Goal: Information Seeking & Learning: Learn about a topic

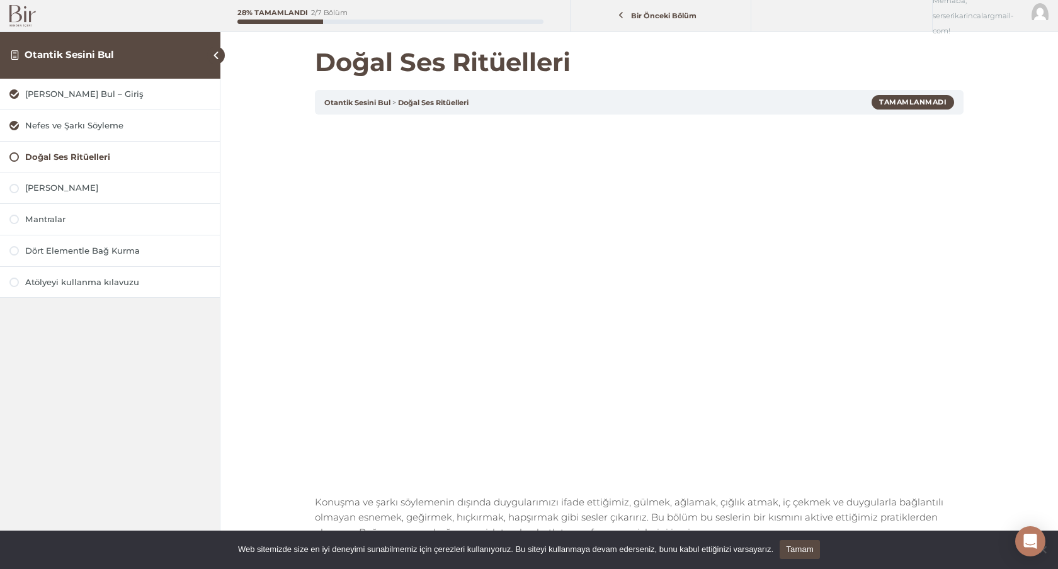
click at [20, 19] on img at bounding box center [22, 16] width 26 height 22
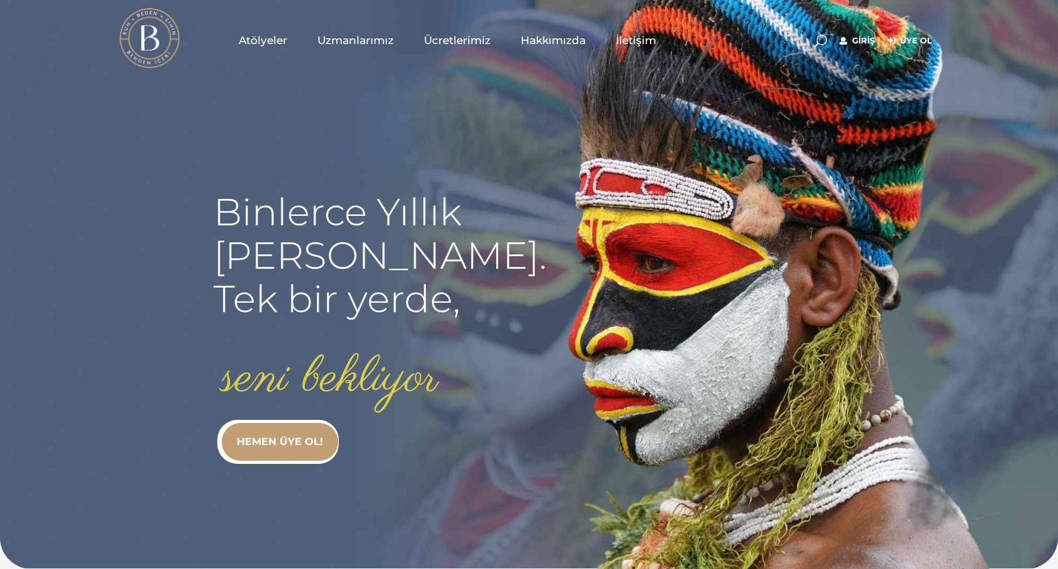
type input "[EMAIL_ADDRESS][DOMAIN_NAME]"
click at [867, 47] on link "Giriş" at bounding box center [857, 40] width 35 height 15
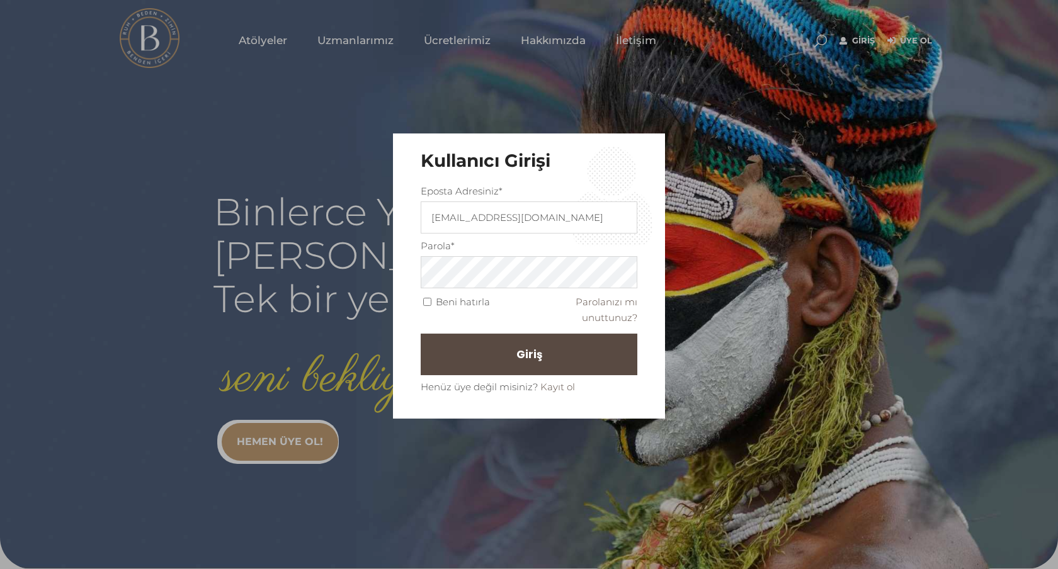
click at [423, 306] on span "Beni hatırla" at bounding box center [455, 301] width 69 height 12
click at [428, 300] on input "Beni hatırla" at bounding box center [427, 302] width 8 height 8
checkbox input "true"
click at [522, 356] on span "Giriş" at bounding box center [535, 354] width 26 height 21
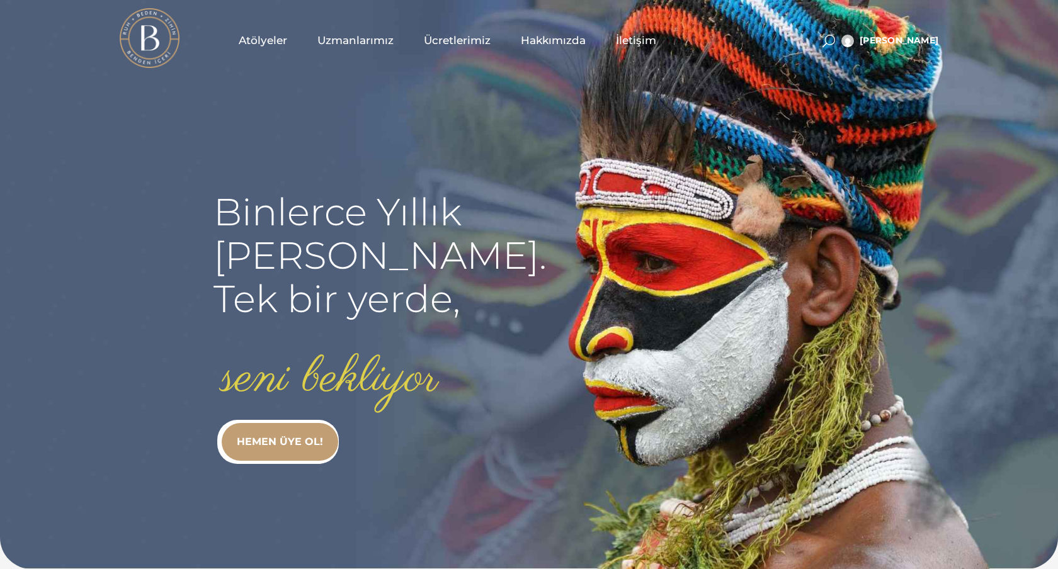
click at [835, 43] on span at bounding box center [829, 41] width 13 height 13
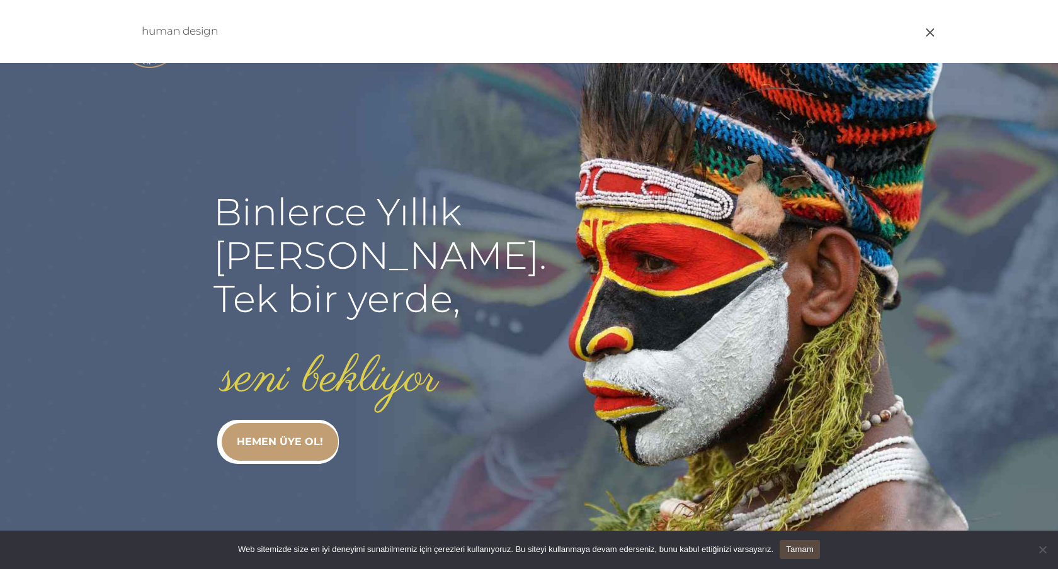
type input "human design"
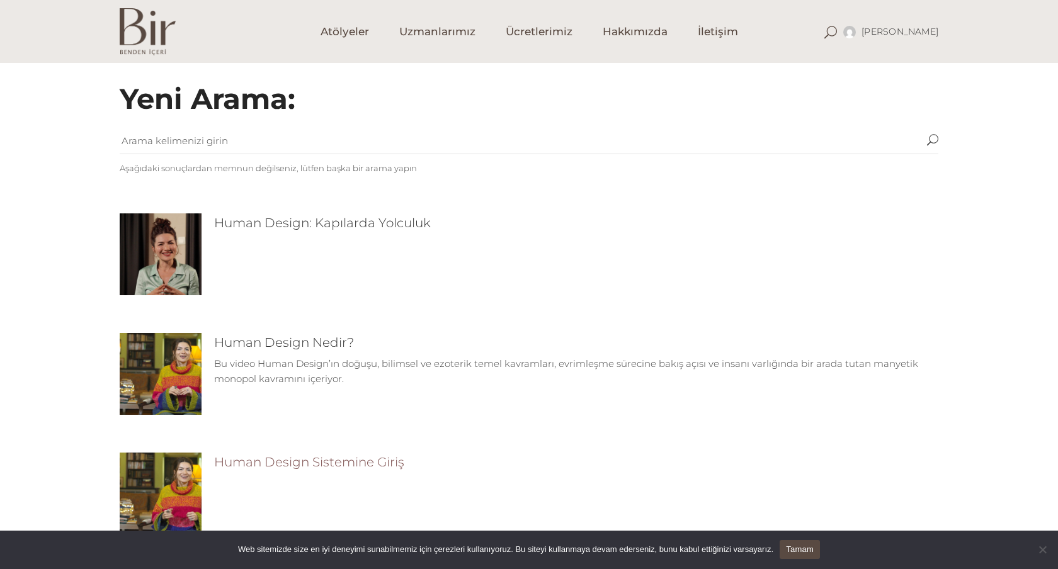
click at [311, 465] on link "Human Design Sistemine Giriş" at bounding box center [309, 462] width 190 height 15
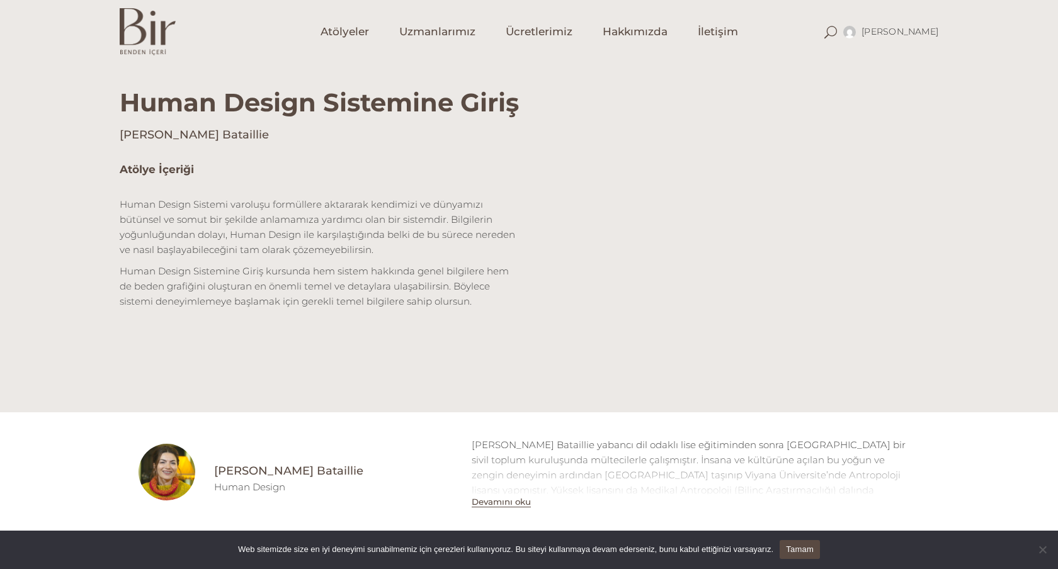
scroll to position [312, 0]
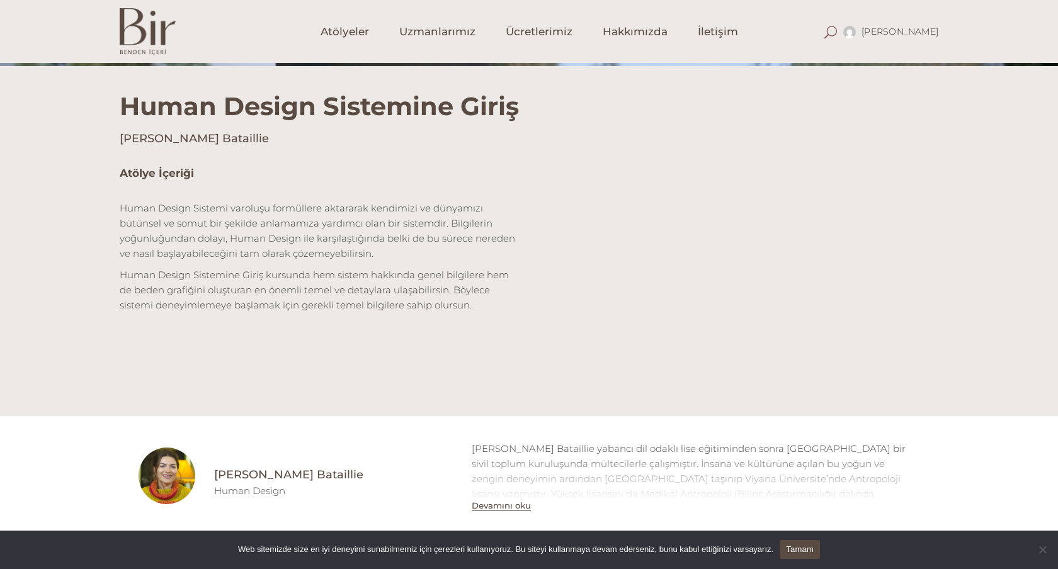
click at [837, 31] on span at bounding box center [831, 32] width 13 height 13
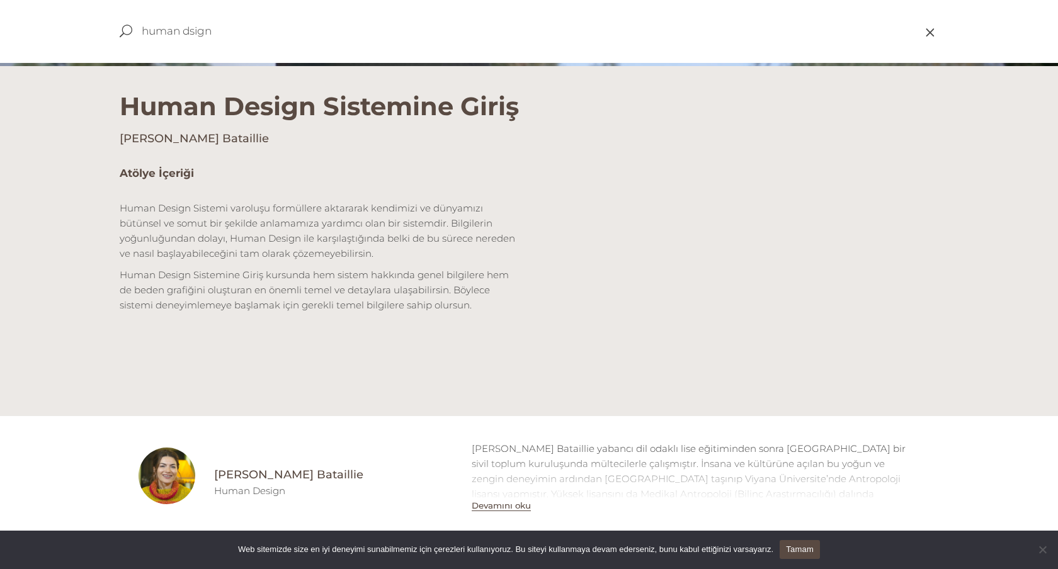
type input "human dsign"
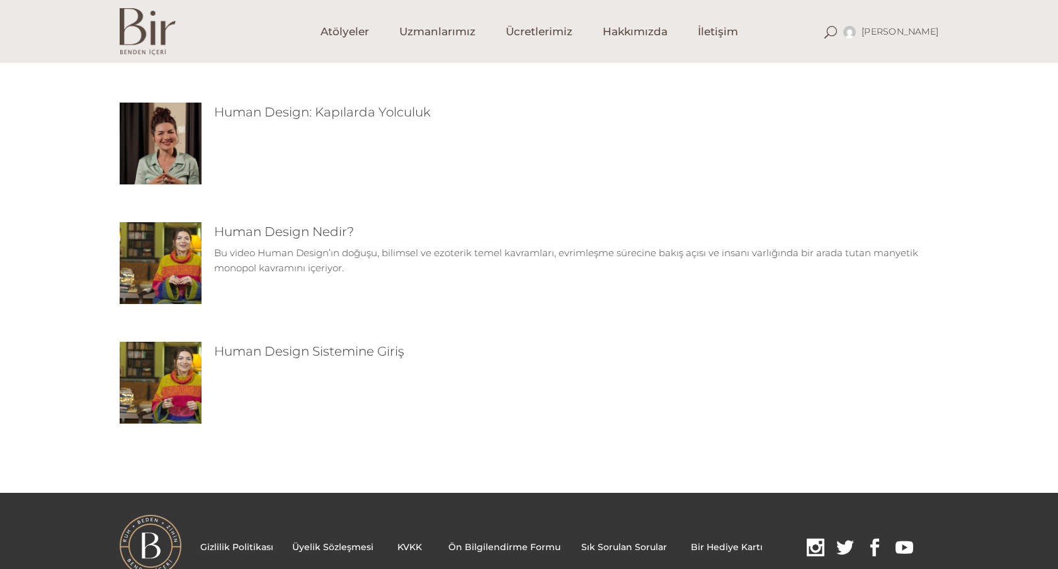
scroll to position [158, 0]
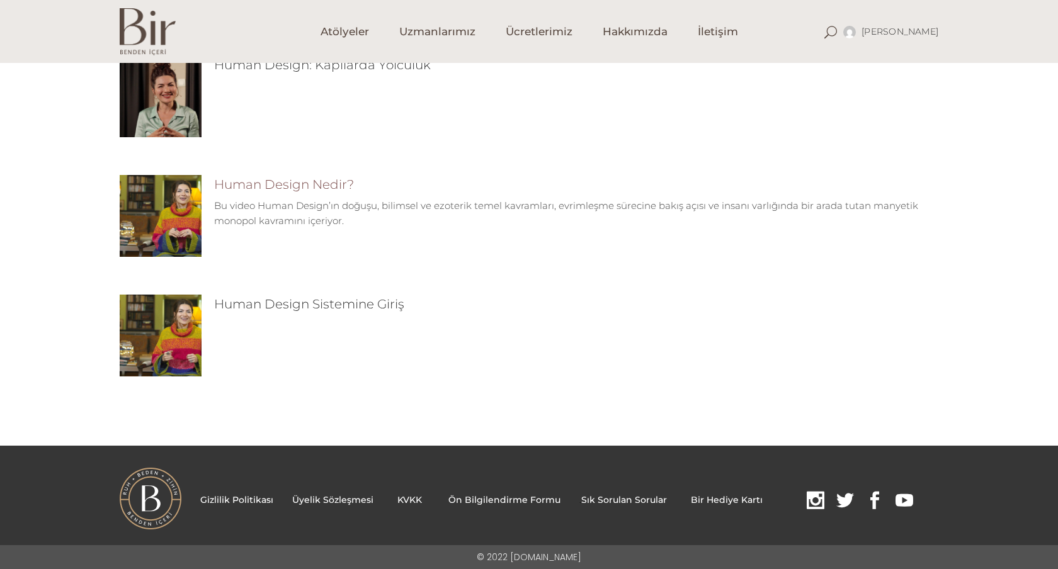
click at [309, 185] on link "Human Design Nedir?" at bounding box center [284, 184] width 140 height 15
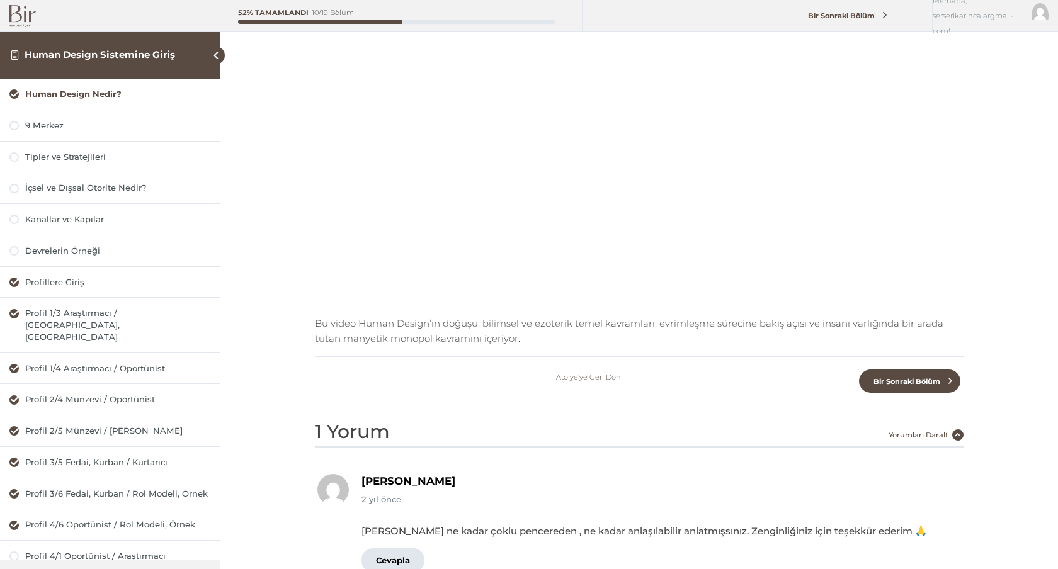
scroll to position [184, 0]
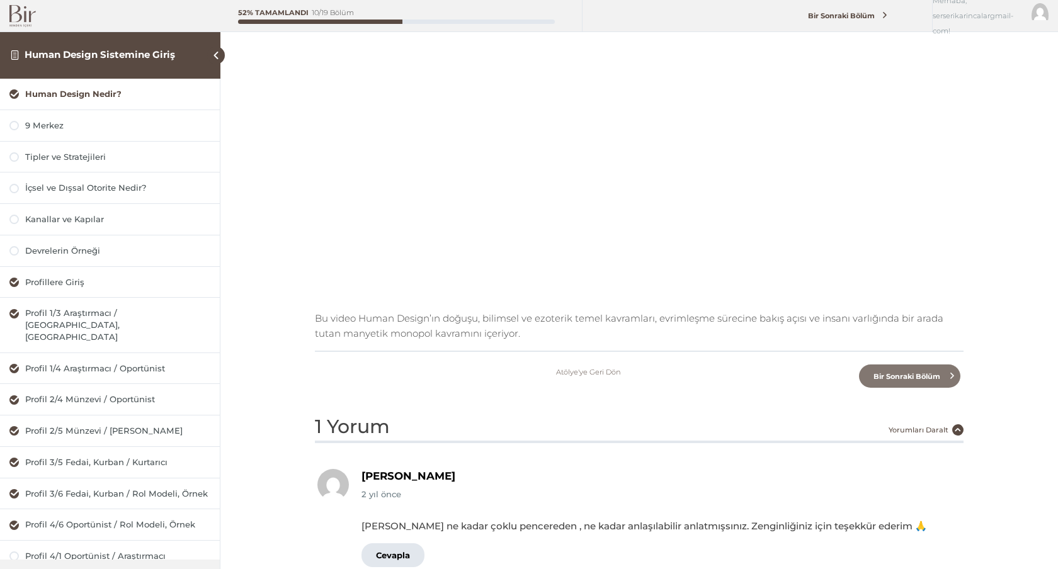
click at [933, 377] on span "Bir Sonraki Bölüm" at bounding box center [906, 376] width 81 height 9
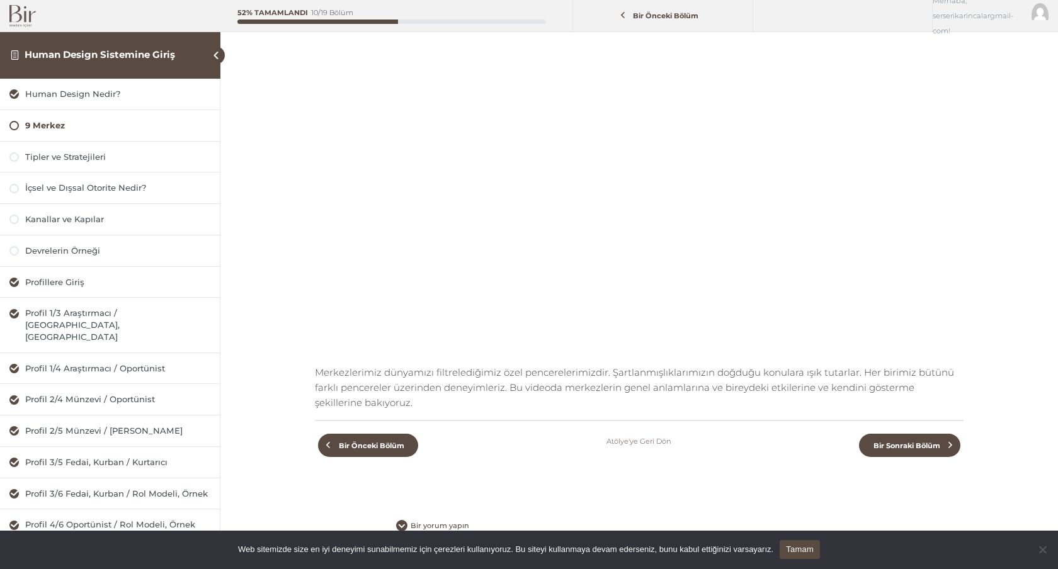
scroll to position [158, 0]
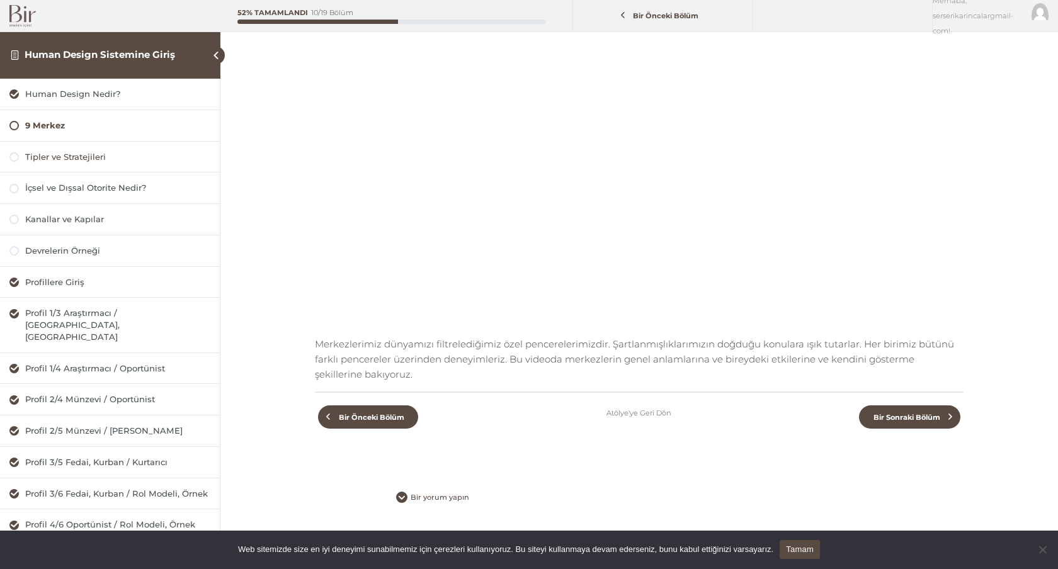
click at [69, 159] on div "Tipler ve Stratejileri" at bounding box center [117, 157] width 185 height 12
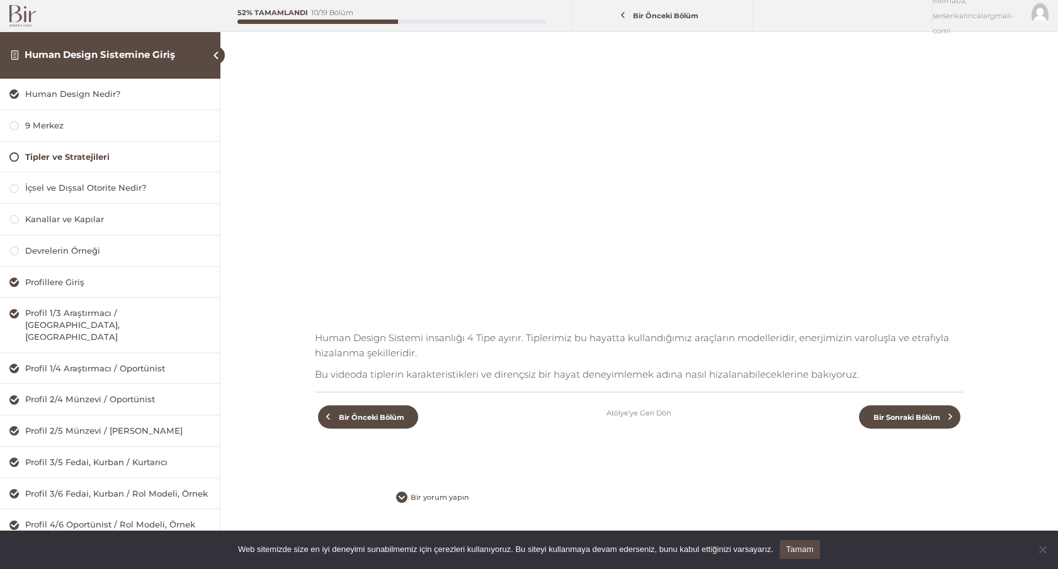
scroll to position [142, 0]
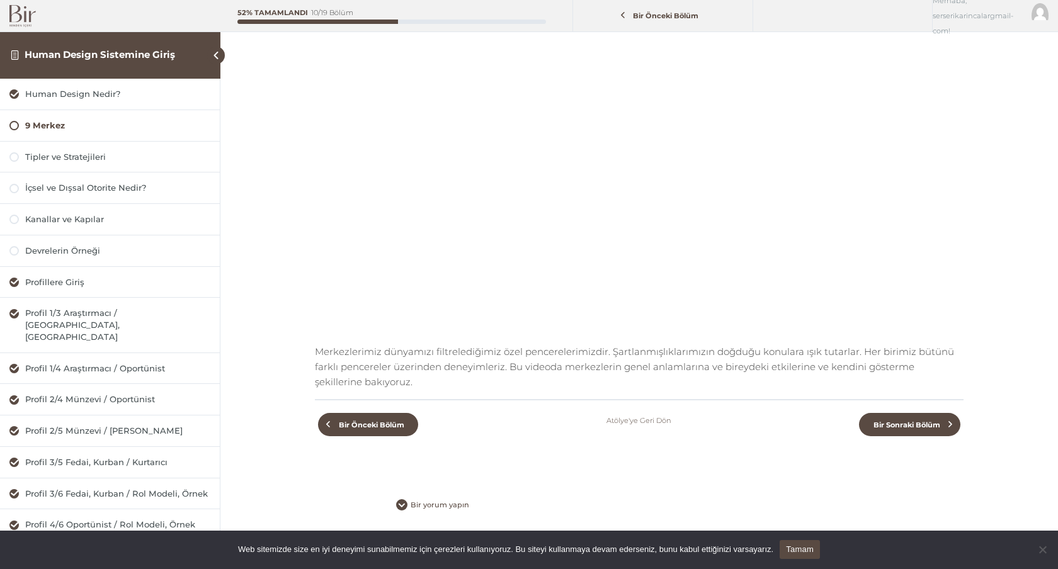
scroll to position [138, 0]
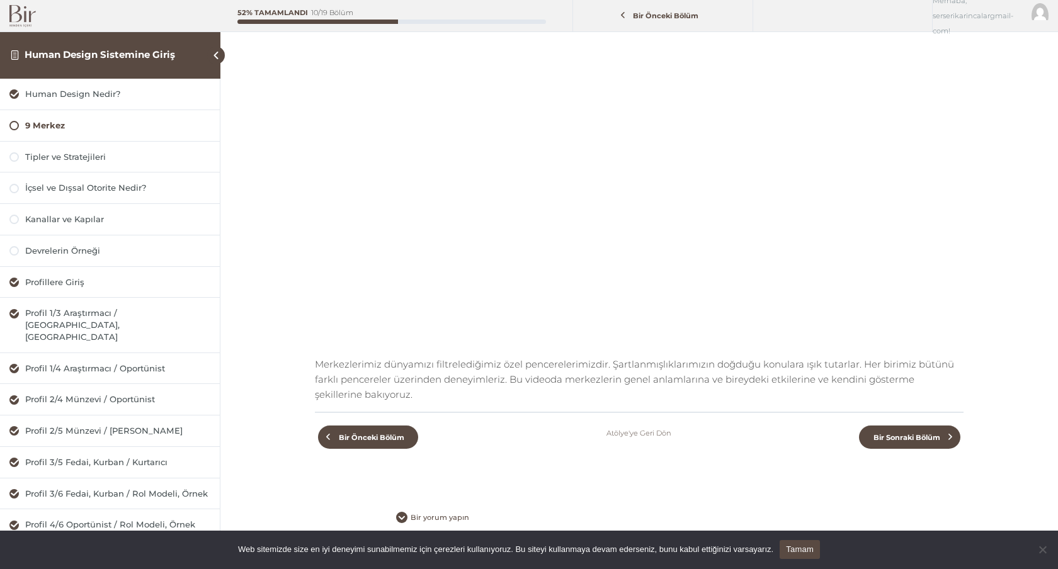
click at [646, 436] on link "Atölye'ye Geri Dön" at bounding box center [639, 433] width 65 height 15
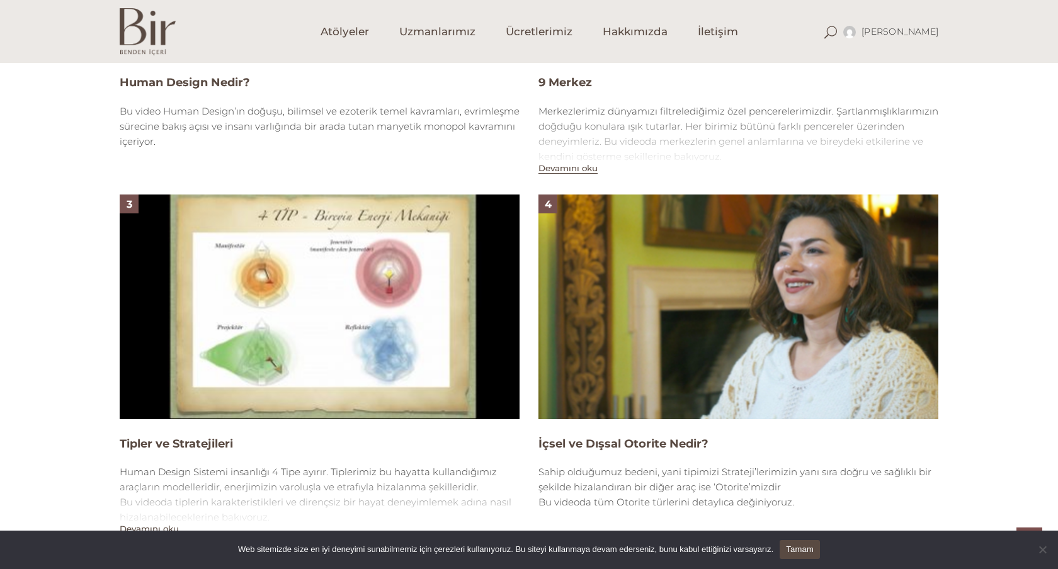
scroll to position [1073, 0]
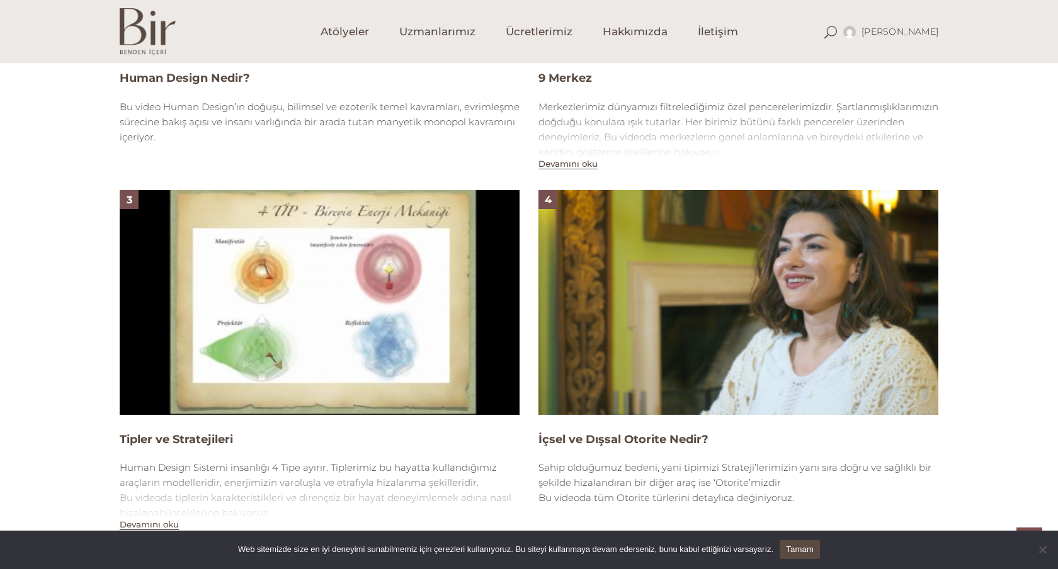
click at [409, 353] on img at bounding box center [320, 302] width 400 height 225
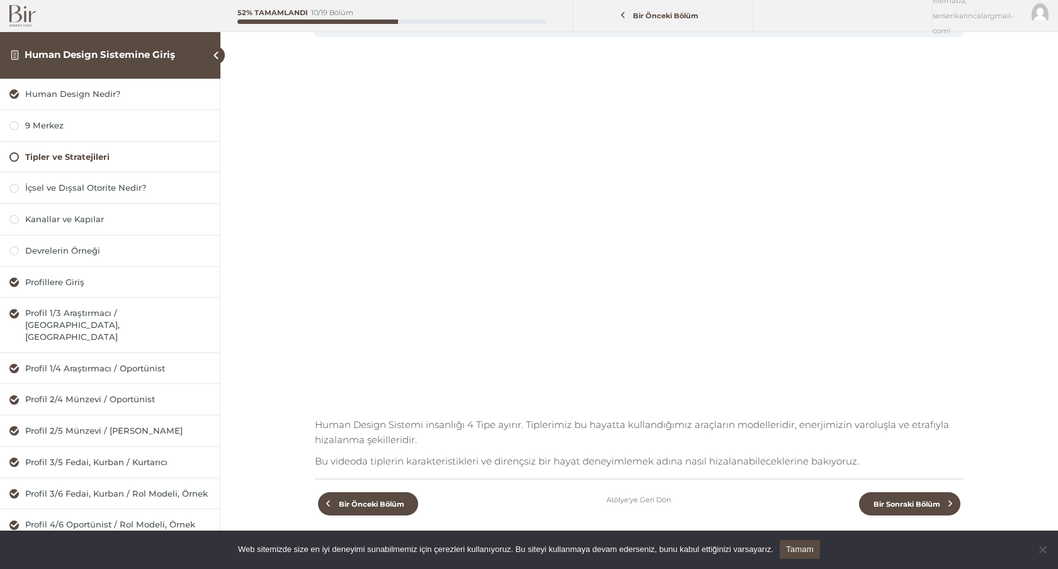
scroll to position [74, 0]
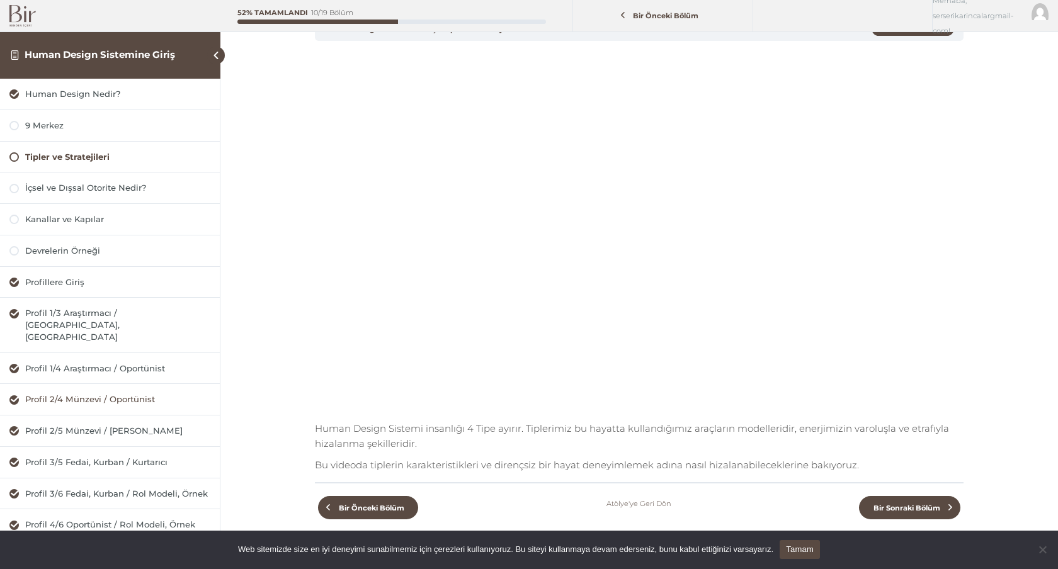
click at [92, 394] on div "Profil 2/4 Münzevi / Oportünist" at bounding box center [117, 400] width 185 height 12
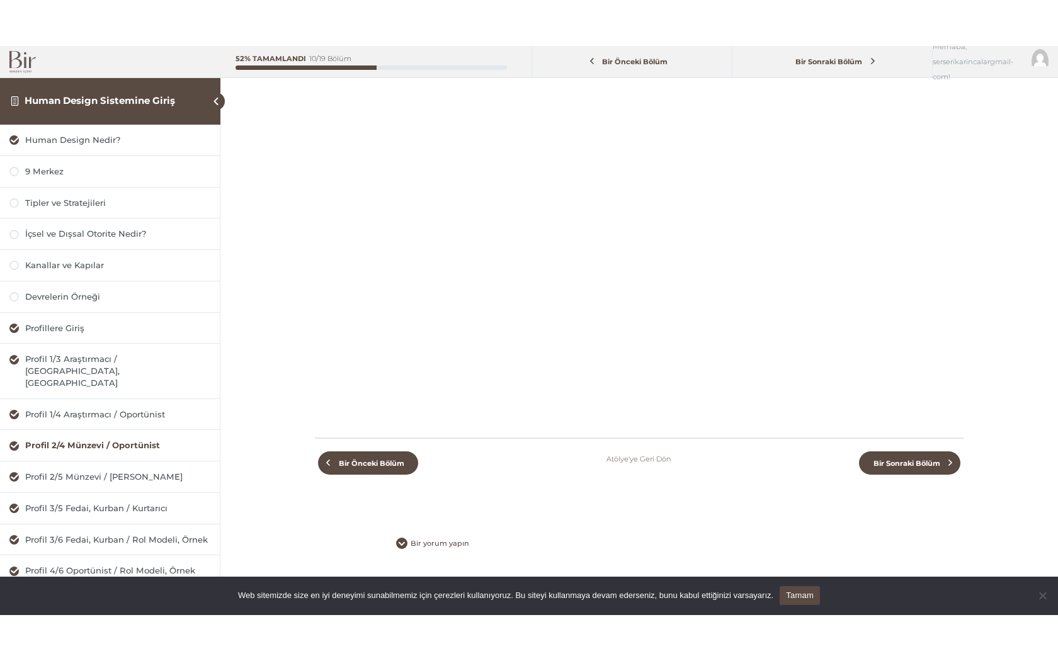
scroll to position [14, 0]
